Goal: Find specific page/section: Find specific page/section

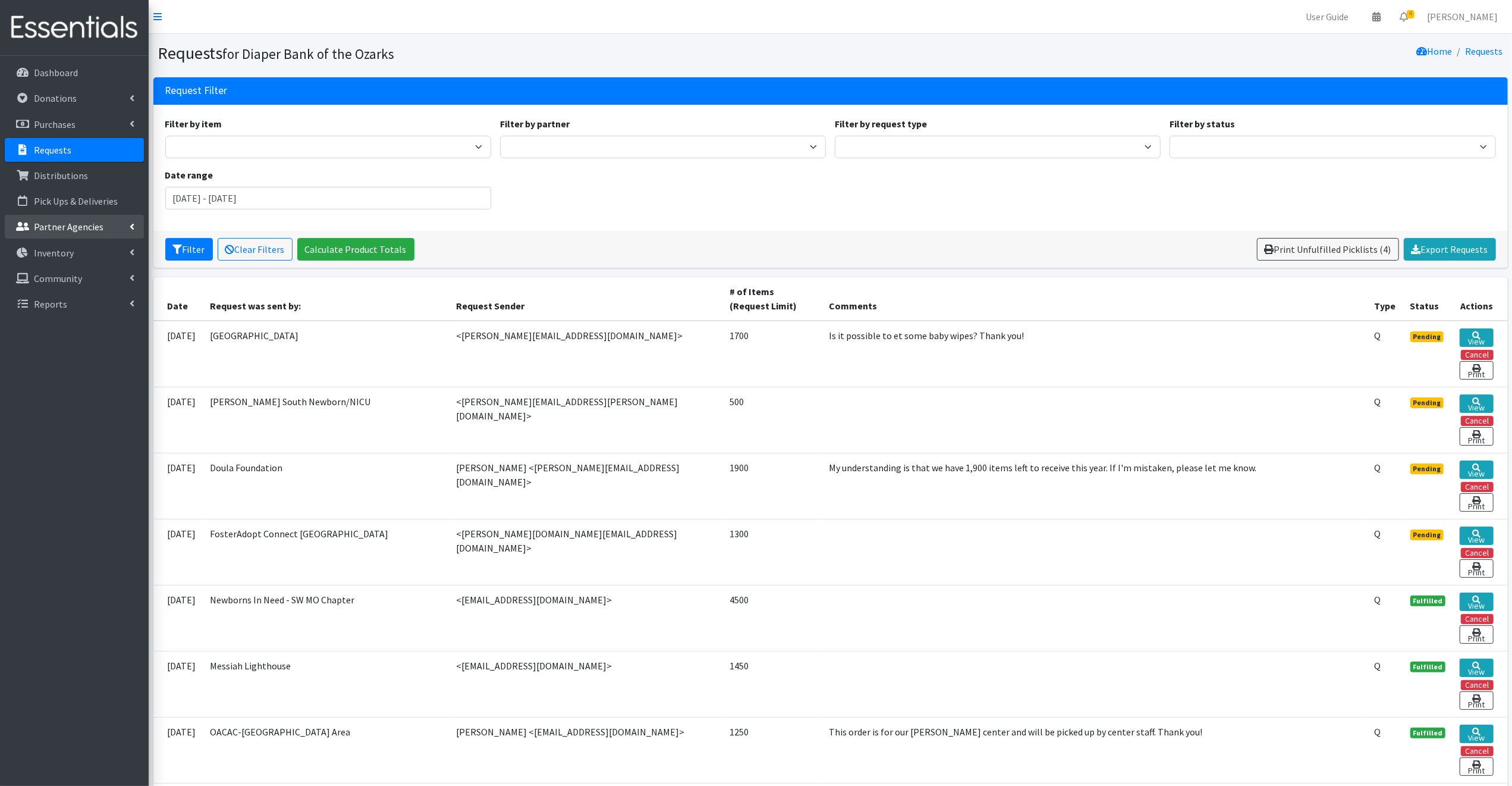
click at [55, 224] on p "Partner Agencies" at bounding box center [69, 226] width 70 height 12
click at [61, 252] on link "All Partners" at bounding box center [74, 252] width 139 height 24
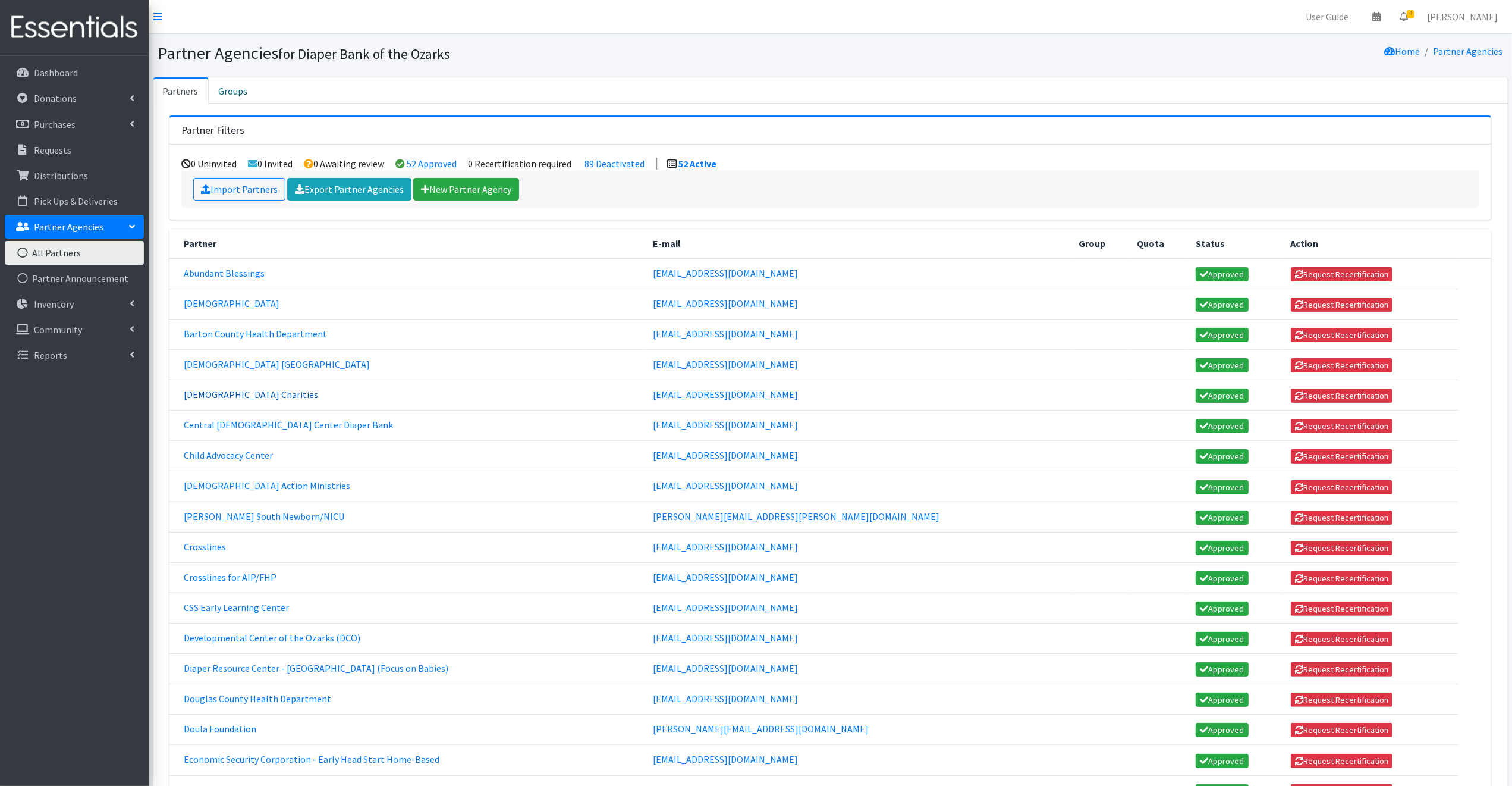
click at [235, 394] on link "[DEMOGRAPHIC_DATA] Charities" at bounding box center [250, 394] width 134 height 12
